Goal: Information Seeking & Learning: Learn about a topic

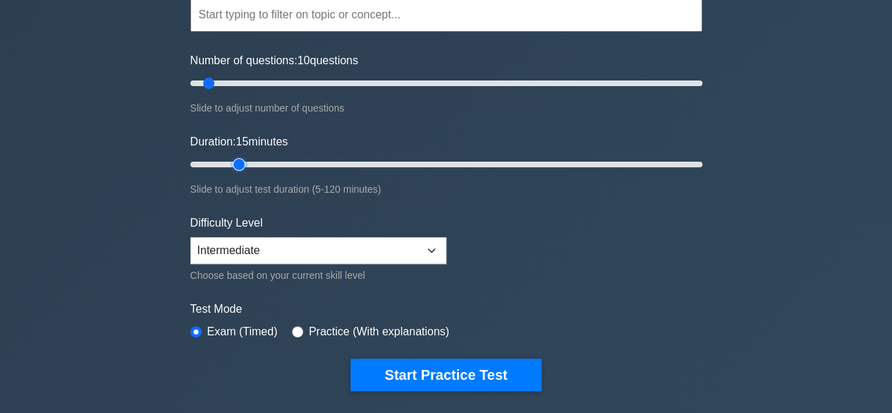
type input "15"
click at [240, 162] on input "Duration: 15 minutes" at bounding box center [446, 164] width 512 height 17
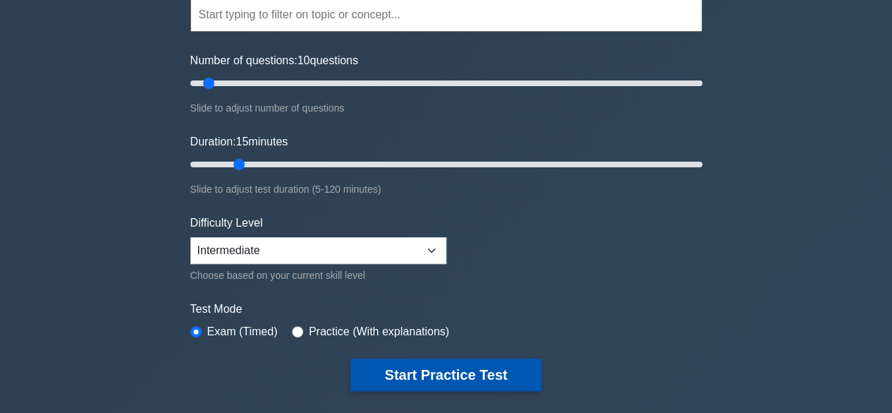
click at [395, 370] on button "Start Practice Test" at bounding box center [446, 374] width 190 height 32
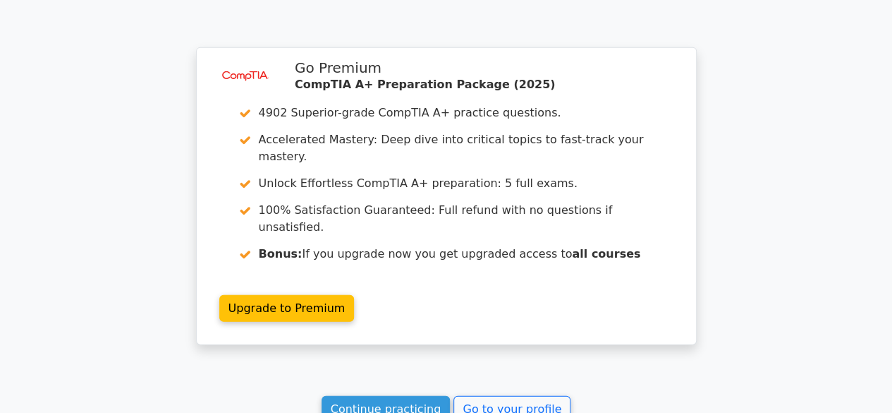
scroll to position [1798, 0]
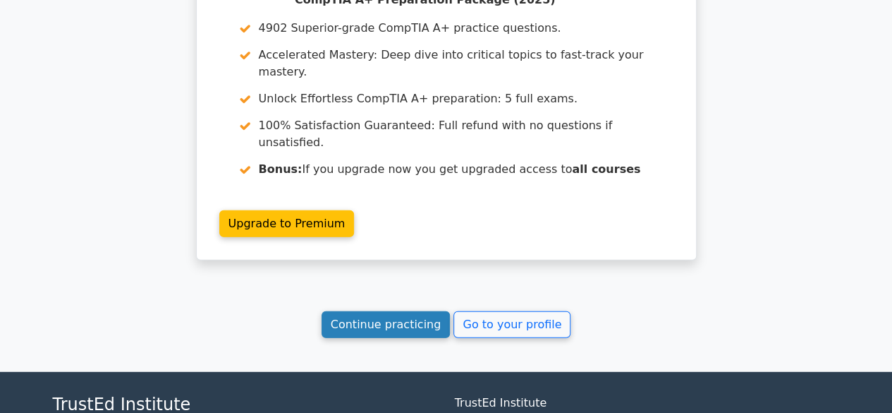
click at [408, 311] on link "Continue practicing" at bounding box center [386, 324] width 129 height 27
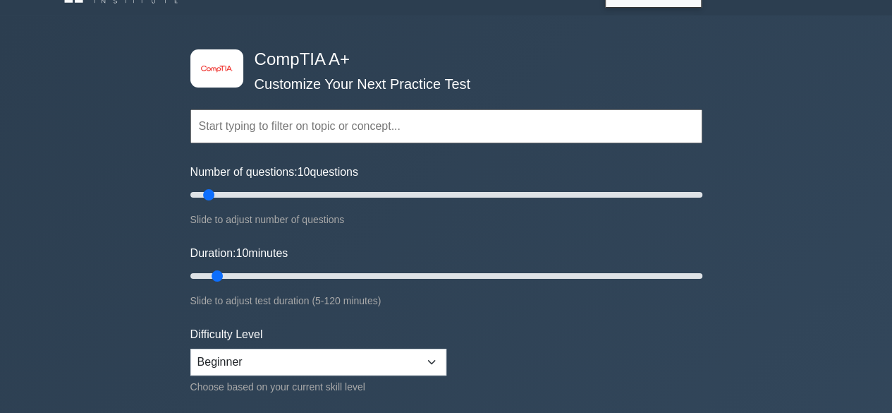
scroll to position [28, 0]
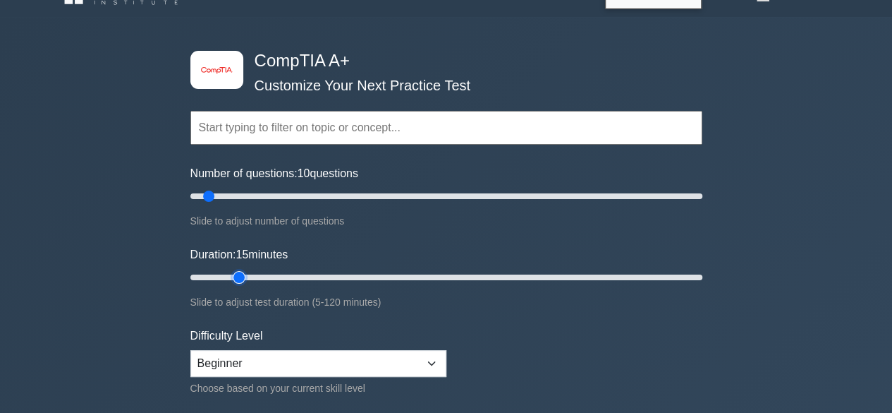
click at [246, 276] on input "Duration: 15 minutes" at bounding box center [446, 277] width 512 height 17
click at [272, 274] on input "Duration: 5 minutes" at bounding box center [446, 277] width 512 height 17
type input "15"
click at [239, 274] on input "Duration: 15 minutes" at bounding box center [446, 277] width 512 height 17
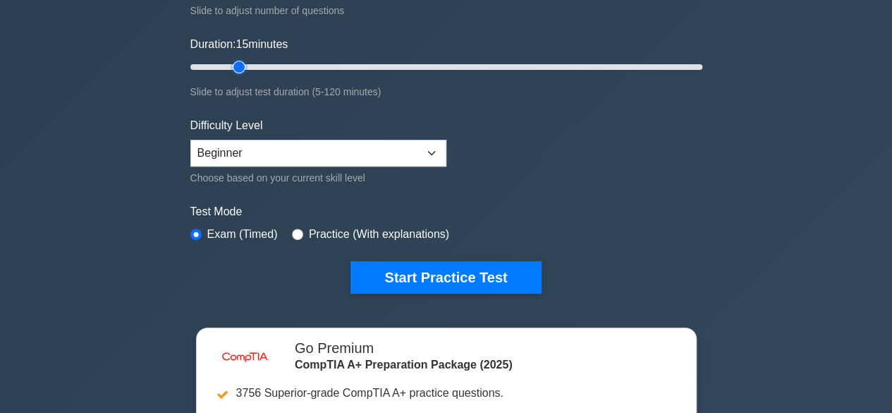
scroll to position [242, 0]
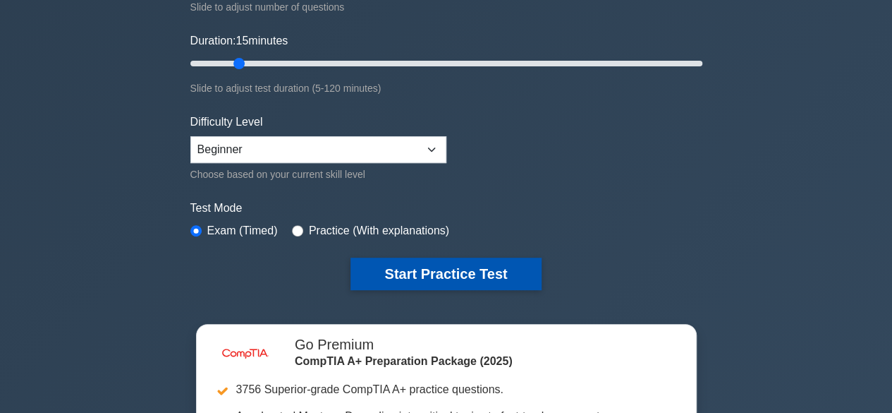
click at [396, 269] on button "Start Practice Test" at bounding box center [446, 273] width 190 height 32
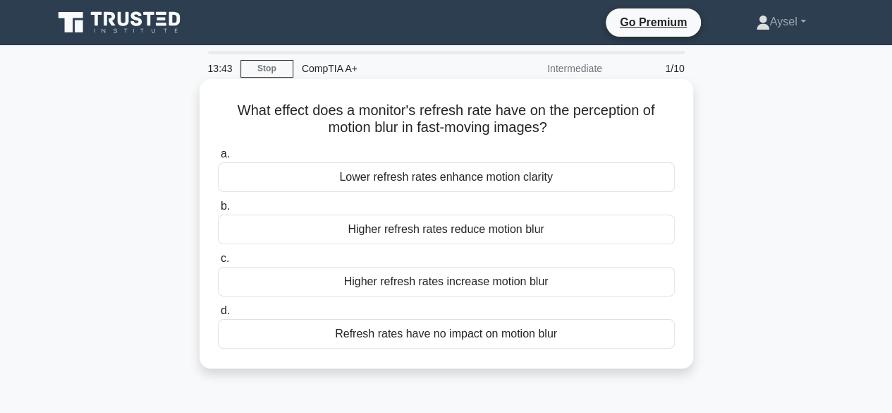
click at [604, 226] on div "Higher refresh rates reduce motion blur" at bounding box center [446, 229] width 457 height 30
click at [218, 211] on input "b. Higher refresh rates reduce motion blur" at bounding box center [218, 206] width 0 height 9
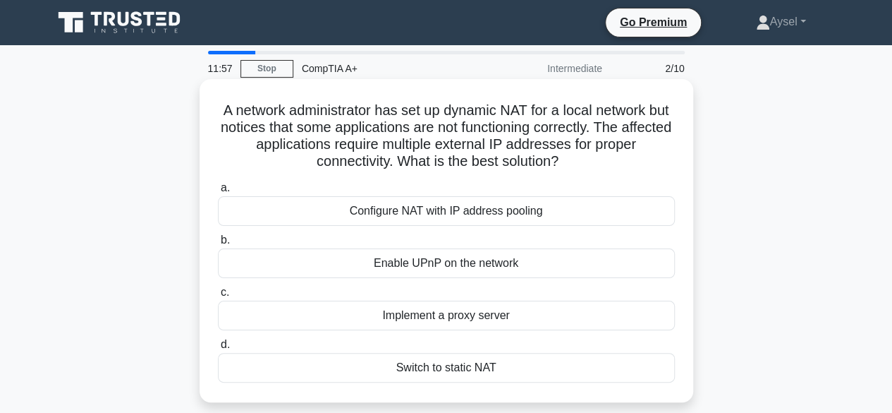
click at [595, 215] on div "Configure NAT with IP address pooling" at bounding box center [446, 211] width 457 height 30
click at [218, 193] on input "a. Configure NAT with IP address pooling" at bounding box center [218, 187] width 0 height 9
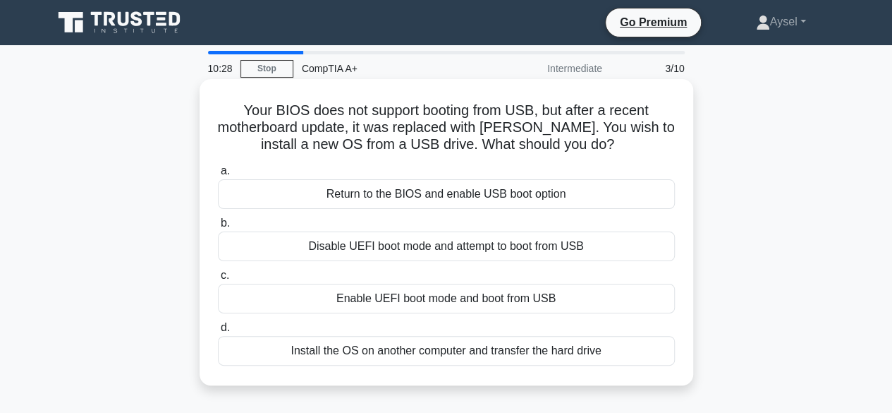
click at [588, 296] on div "Enable UEFI boot mode and boot from USB" at bounding box center [446, 299] width 457 height 30
click at [218, 280] on input "c. Enable UEFI boot mode and boot from USB" at bounding box center [218, 275] width 0 height 9
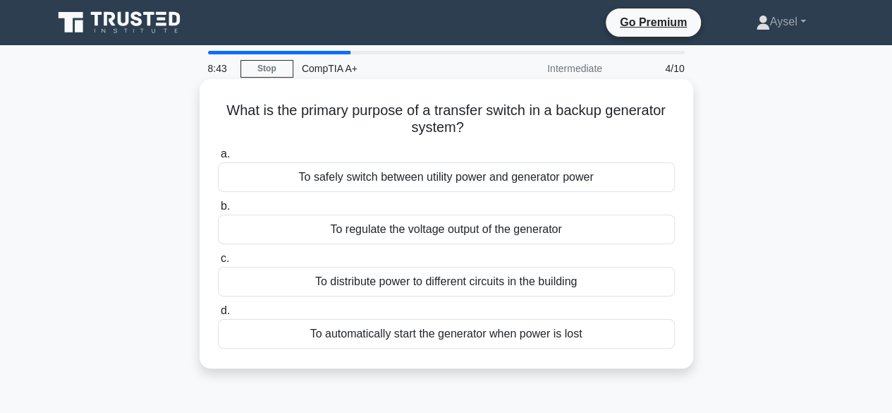
click at [533, 174] on div "To safely switch between utility power and generator power" at bounding box center [446, 177] width 457 height 30
click at [218, 159] on input "a. To safely switch between utility power and generator power" at bounding box center [218, 154] width 0 height 9
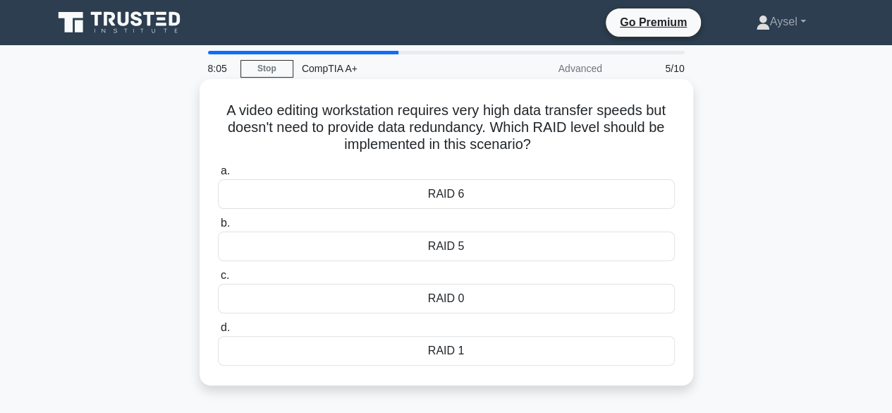
click at [457, 308] on div "RAID 0" at bounding box center [446, 299] width 457 height 30
click at [218, 280] on input "c. RAID 0" at bounding box center [218, 275] width 0 height 9
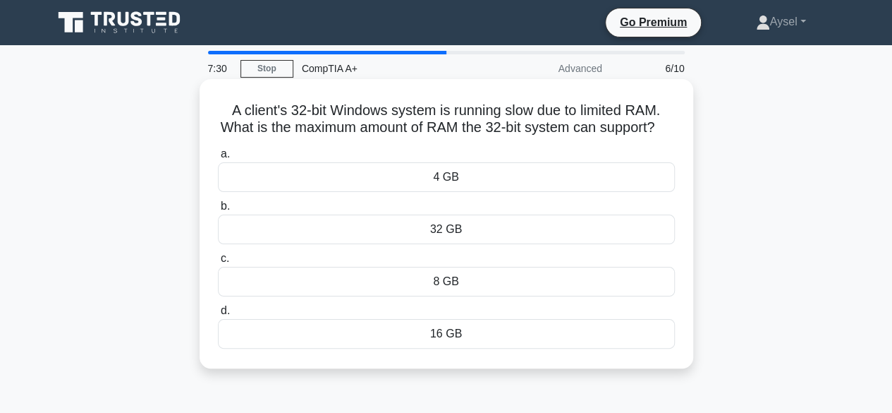
click at [494, 186] on div "4 GB" at bounding box center [446, 177] width 457 height 30
click at [218, 159] on input "a. 4 GB" at bounding box center [218, 154] width 0 height 9
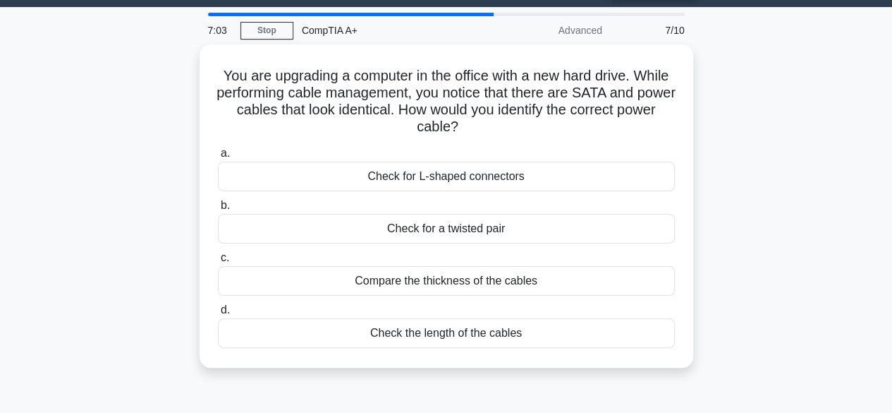
scroll to position [38, 0]
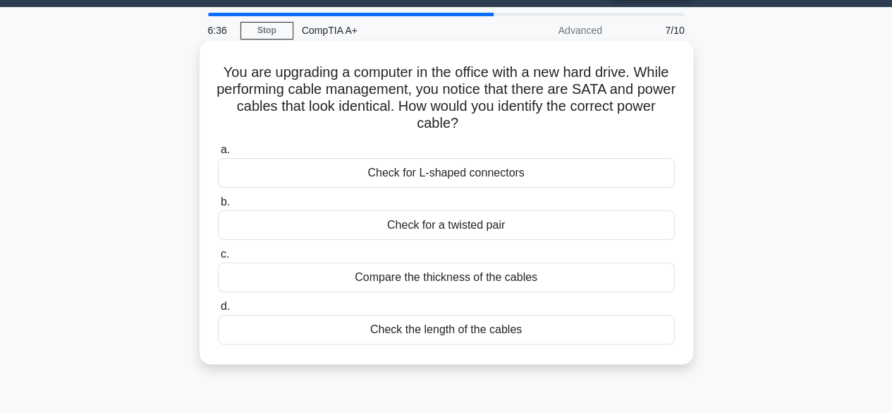
click at [475, 339] on div "Check the length of the cables" at bounding box center [446, 330] width 457 height 30
click at [218, 311] on input "d. Check the length of the cables" at bounding box center [218, 306] width 0 height 9
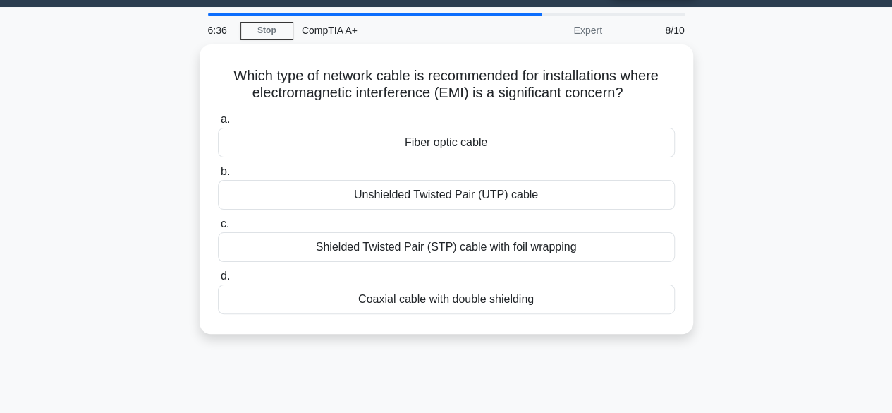
scroll to position [0, 0]
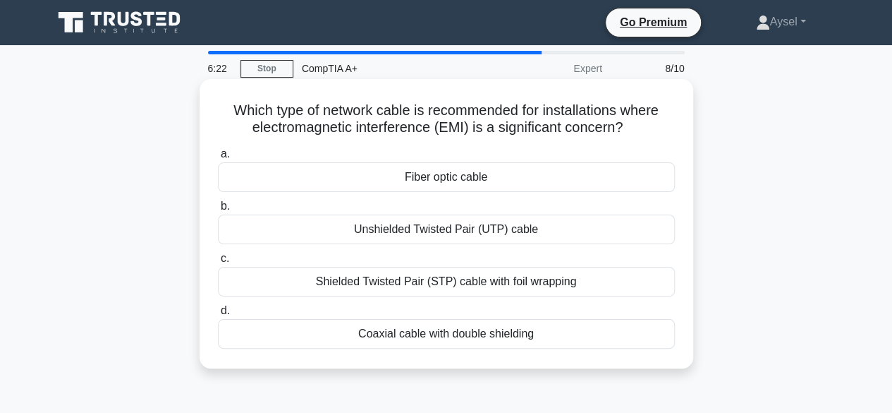
click at [457, 167] on div "Fiber optic cable" at bounding box center [446, 177] width 457 height 30
click at [218, 159] on input "a. Fiber optic cable" at bounding box center [218, 154] width 0 height 9
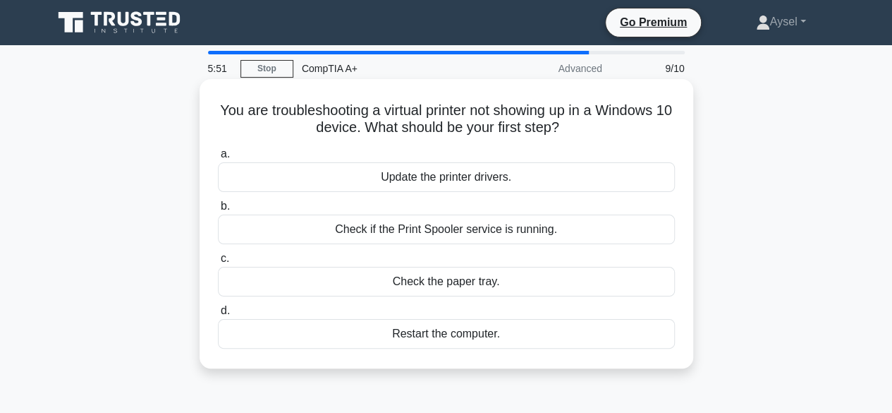
drag, startPoint x: 220, startPoint y: 111, endPoint x: 575, endPoint y: 129, distance: 355.2
click at [575, 129] on h5 "You are troubleshooting a virtual printer not showing up in a Windows 10 device…" at bounding box center [447, 119] width 460 height 35
copy h5 "You are troubleshooting a virtual printer not showing up in a Windows 10 device…"
click at [509, 232] on div "Check if the Print Spooler service is running." at bounding box center [446, 229] width 457 height 30
click at [218, 211] on input "b. Check if the Print Spooler service is running." at bounding box center [218, 206] width 0 height 9
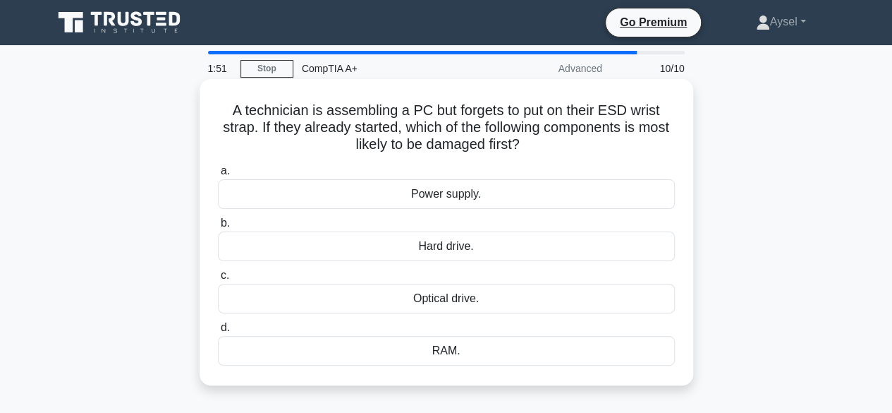
click at [554, 188] on div "Power supply." at bounding box center [446, 194] width 457 height 30
click at [218, 176] on input "a. Power supply." at bounding box center [218, 170] width 0 height 9
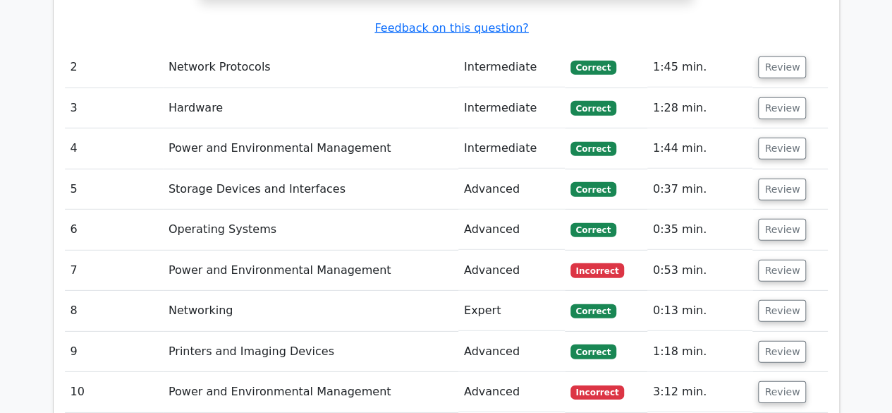
scroll to position [1956, 0]
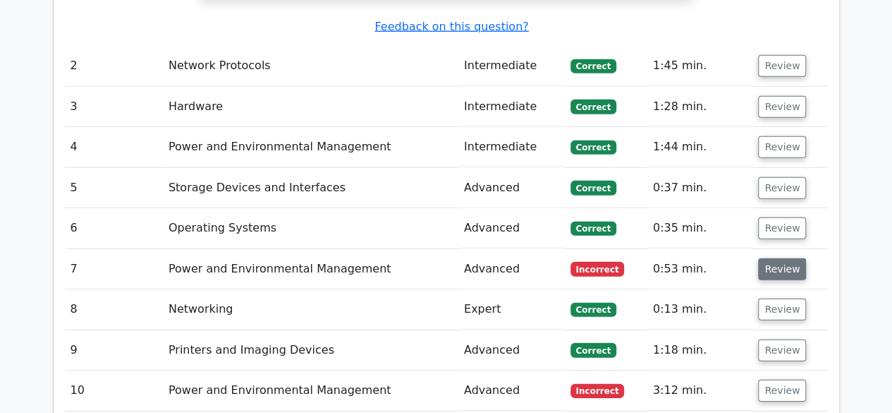
click at [779, 258] on button "Review" at bounding box center [782, 269] width 48 height 22
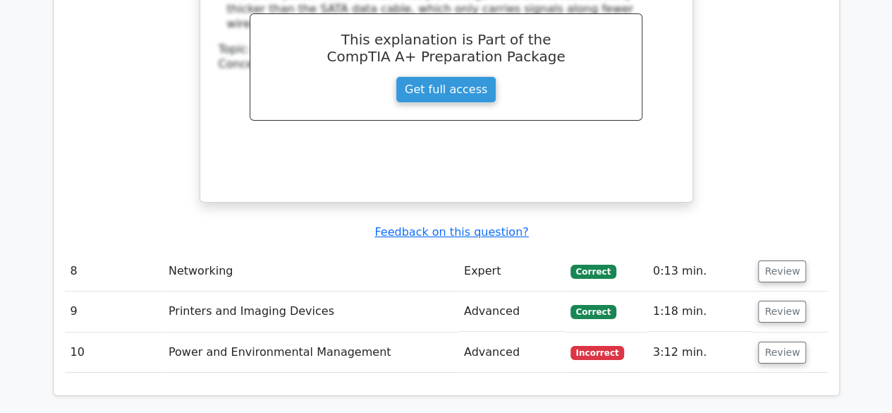
scroll to position [2598, 0]
click at [779, 341] on button "Review" at bounding box center [782, 352] width 48 height 22
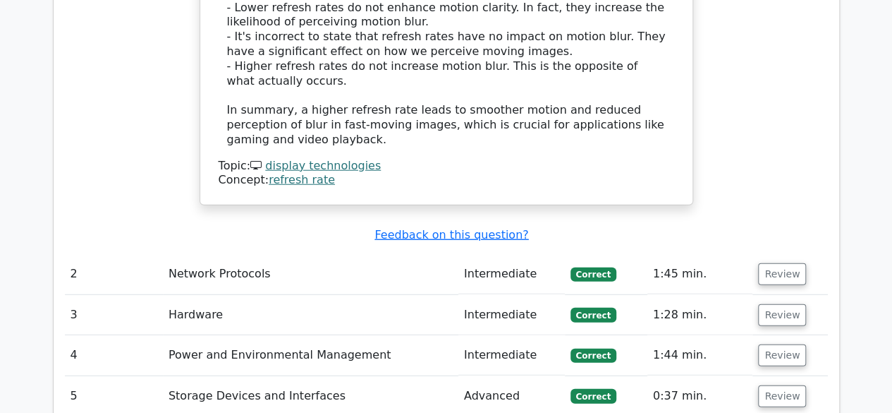
scroll to position [1747, 0]
click at [792, 305] on button "Review" at bounding box center [782, 316] width 48 height 22
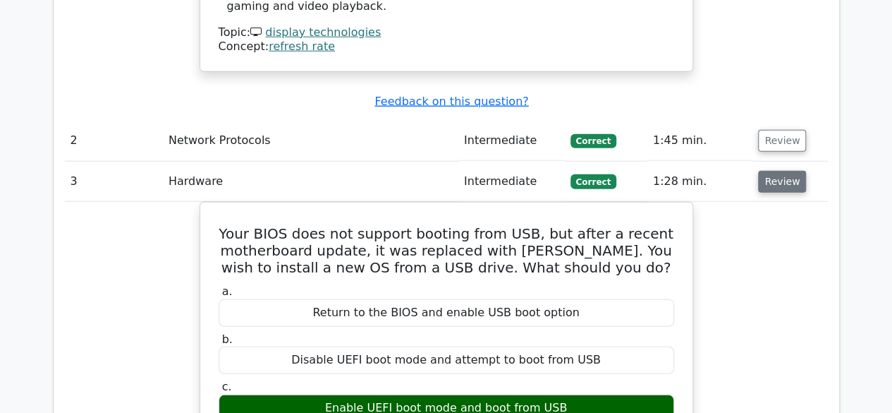
scroll to position [1882, 0]
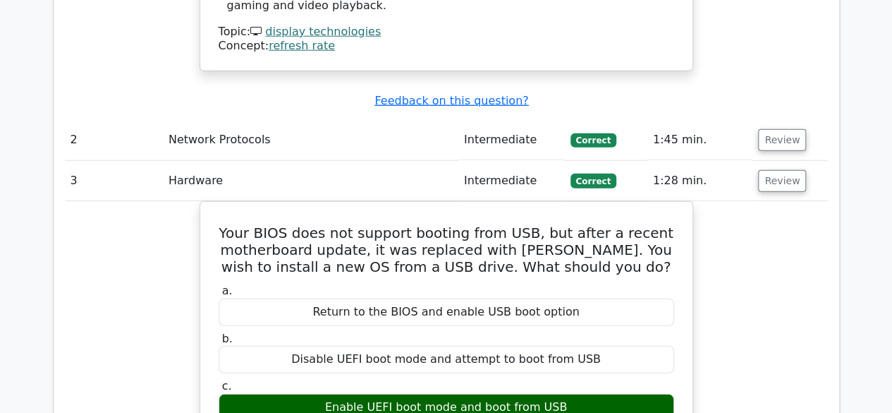
click at [777, 161] on td "Review" at bounding box center [790, 181] width 75 height 40
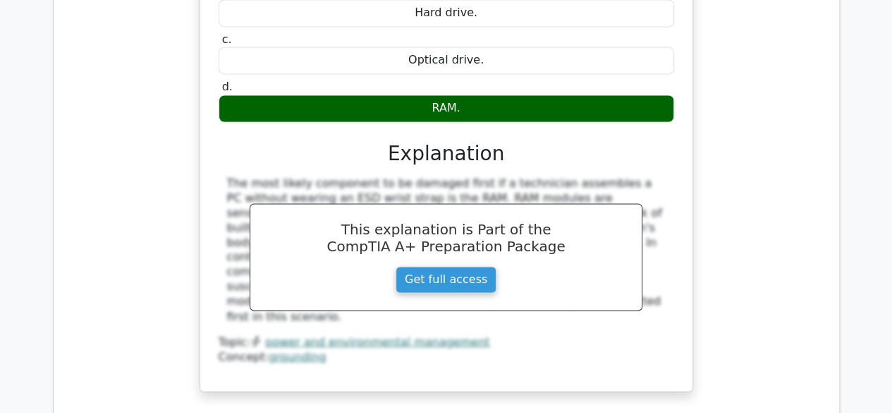
scroll to position [3721, 0]
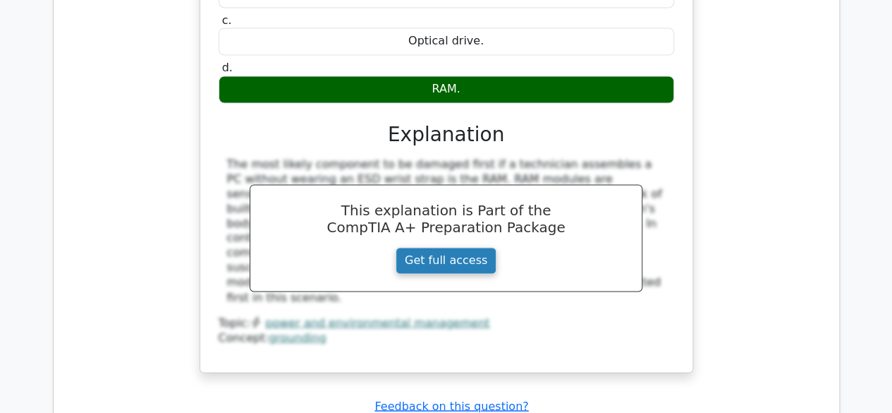
click at [471, 247] on link "Get full access" at bounding box center [446, 260] width 101 height 27
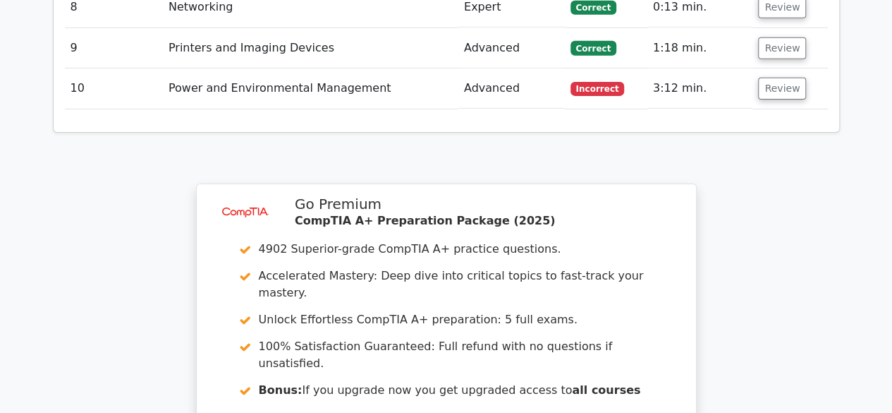
scroll to position [2496, 0]
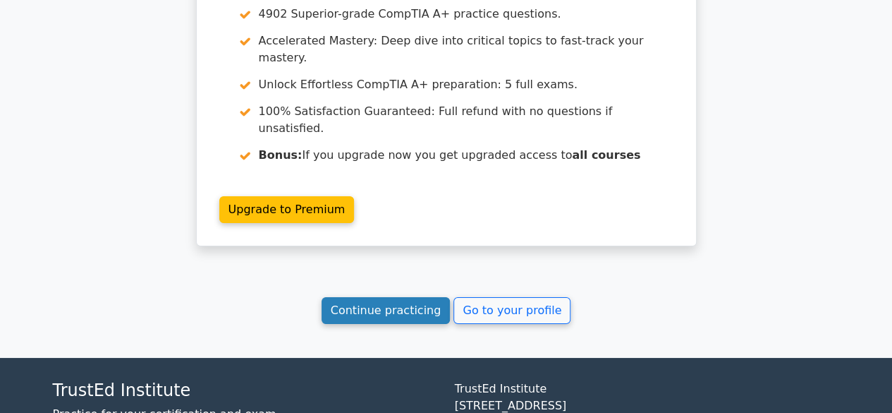
click at [411, 297] on link "Continue practicing" at bounding box center [386, 310] width 129 height 27
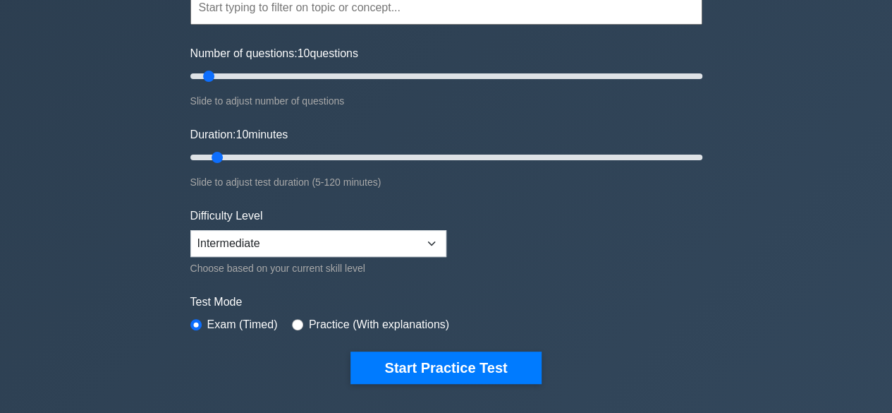
scroll to position [152, 0]
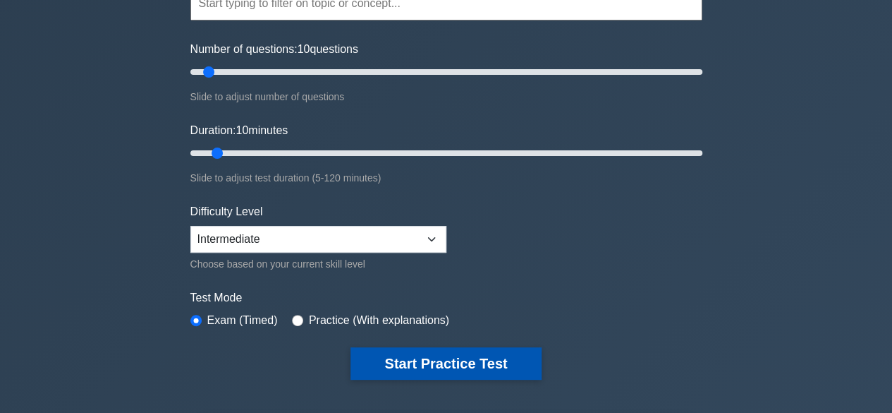
click at [509, 365] on button "Start Practice Test" at bounding box center [446, 363] width 190 height 32
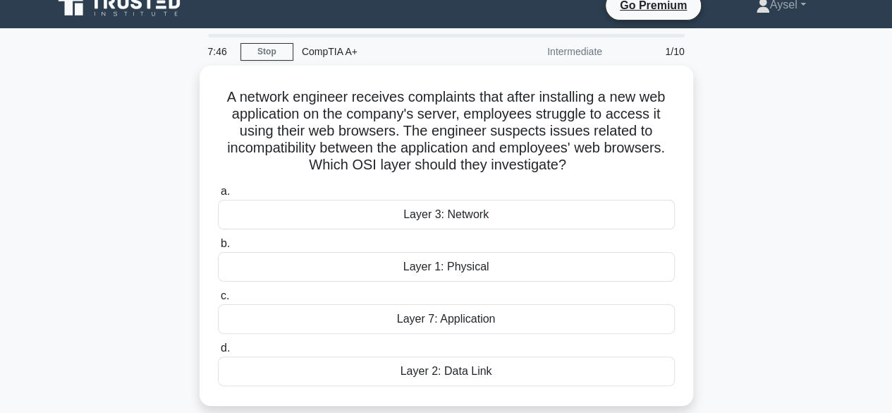
scroll to position [18, 0]
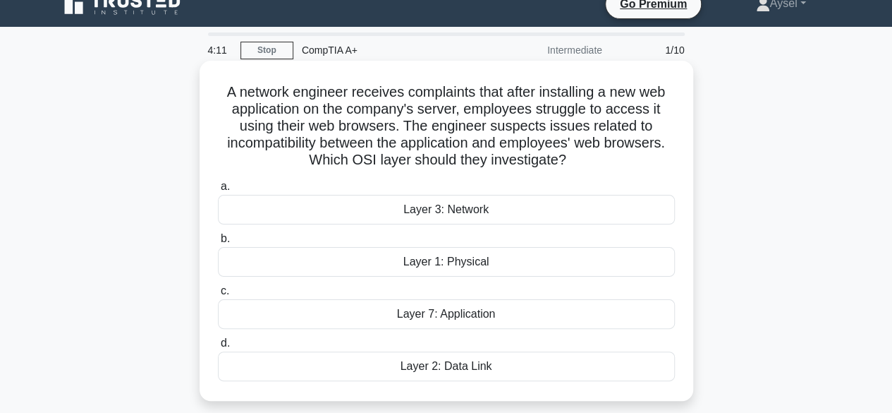
click at [358, 209] on div "Layer 3: Network" at bounding box center [446, 210] width 457 height 30
click at [218, 191] on input "a. Layer 3: Network" at bounding box center [218, 186] width 0 height 9
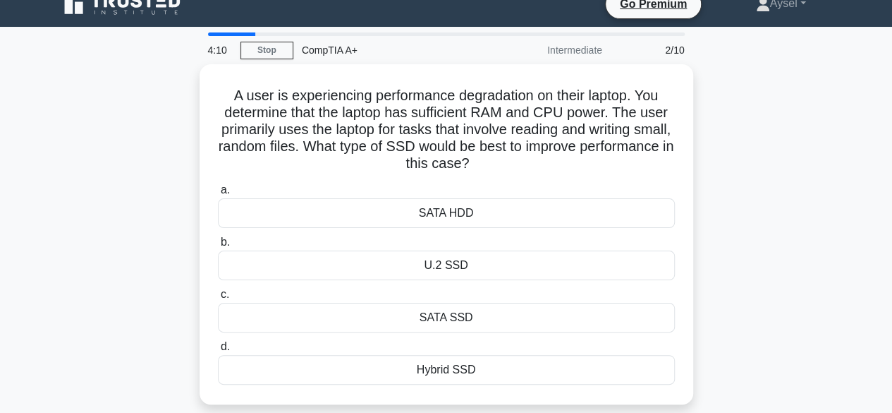
scroll to position [0, 0]
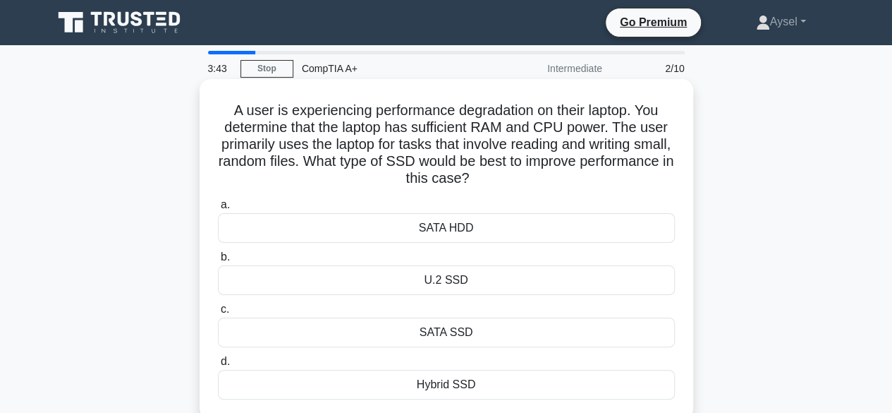
click at [396, 332] on div "SATA SSD" at bounding box center [446, 332] width 457 height 30
click at [218, 314] on input "c. SATA SSD" at bounding box center [218, 309] width 0 height 9
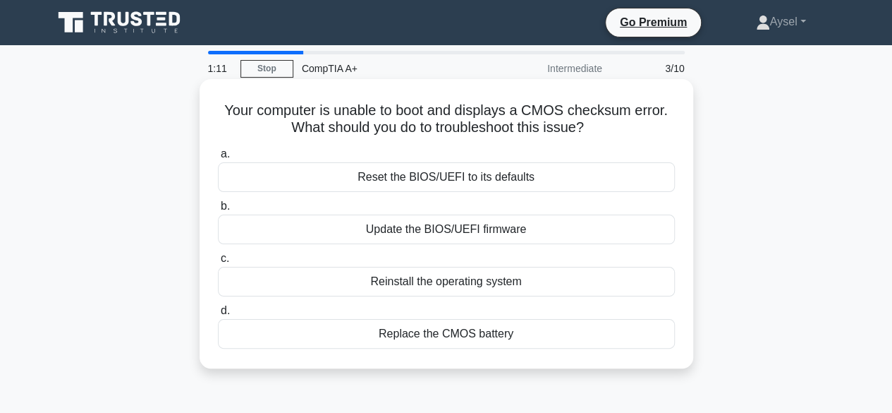
click at [505, 188] on div "Reset the BIOS/UEFI to its defaults" at bounding box center [446, 177] width 457 height 30
click at [218, 159] on input "a. Reset the BIOS/UEFI to its defaults" at bounding box center [218, 154] width 0 height 9
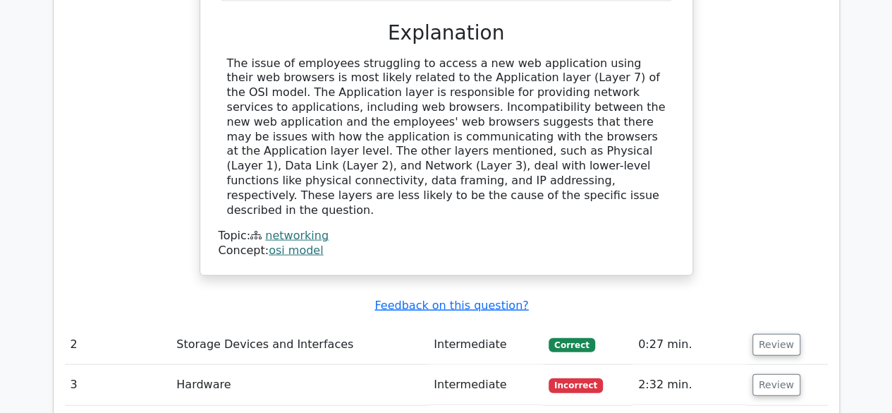
scroll to position [1397, 0]
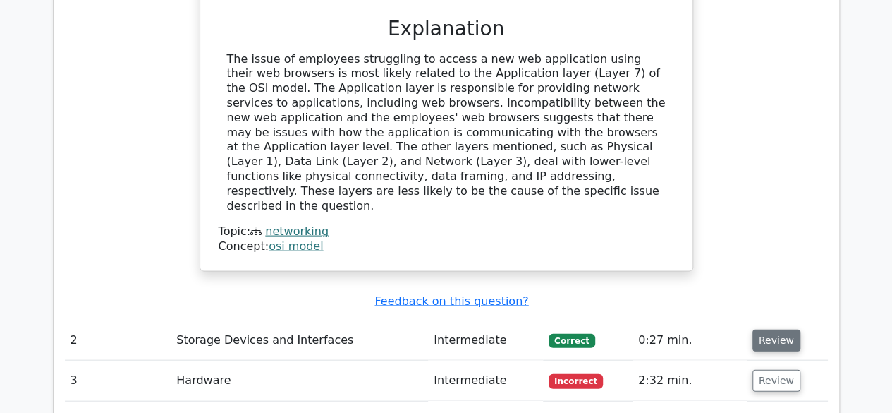
click at [780, 329] on button "Review" at bounding box center [777, 340] width 48 height 22
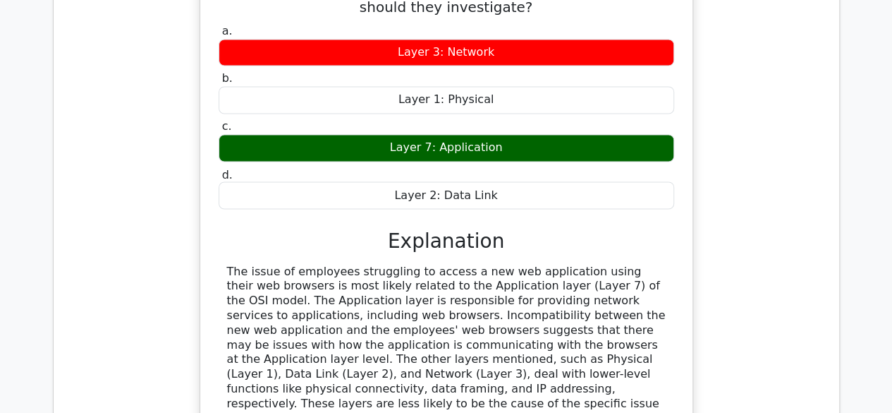
scroll to position [1186, 0]
